Goal: Task Accomplishment & Management: Use online tool/utility

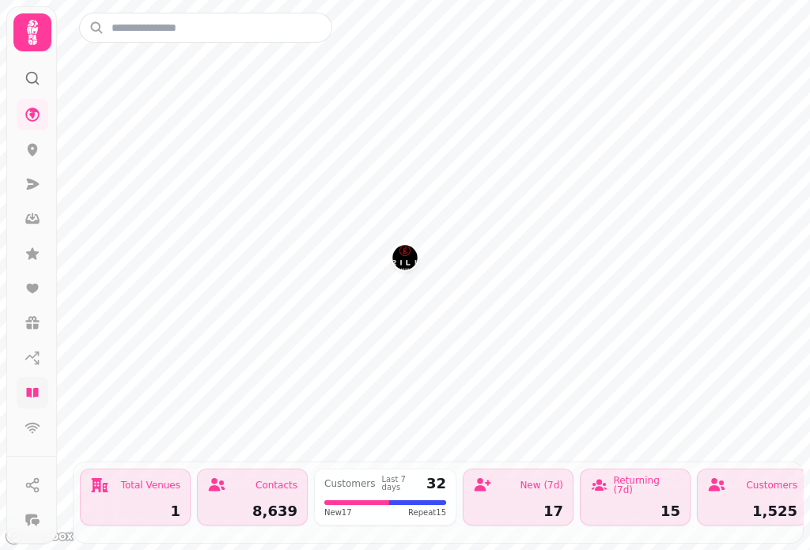
click at [22, 392] on link at bounding box center [33, 393] width 32 height 32
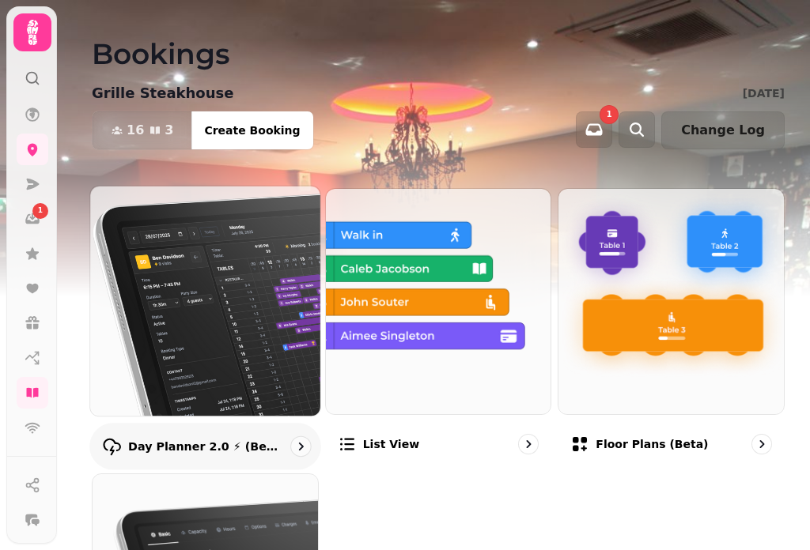
click at [221, 264] on img at bounding box center [205, 301] width 252 height 252
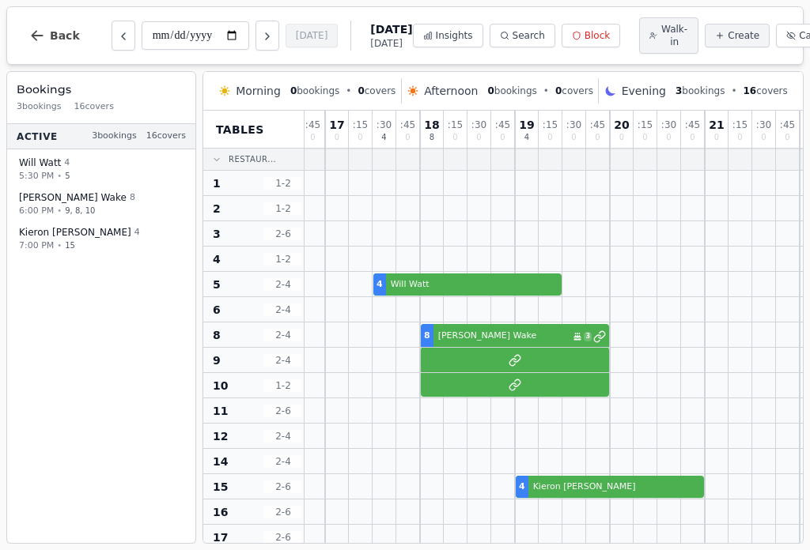
scroll to position [0, 466]
